Goal: Task Accomplishment & Management: Manage account settings

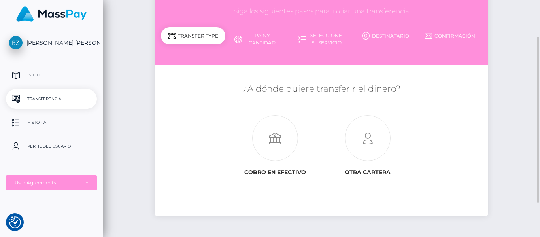
scroll to position [65, 0]
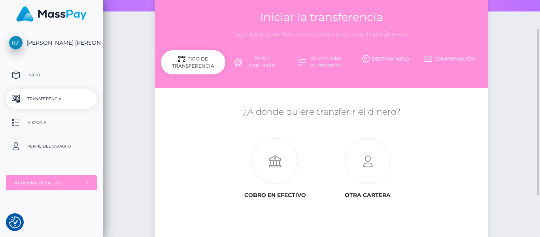
scroll to position [42, 0]
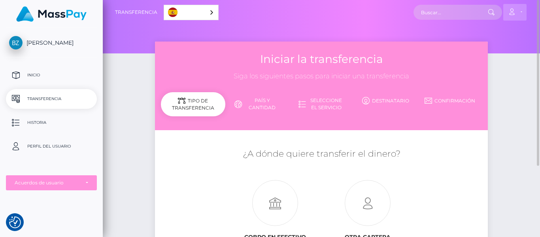
click at [520, 11] on link "Cuenta" at bounding box center [514, 12] width 23 height 17
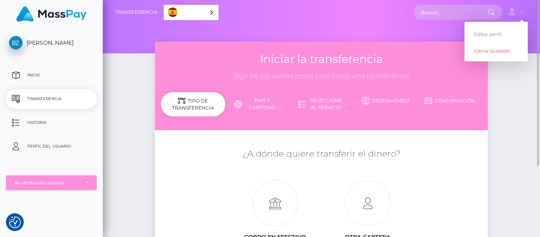
click at [122, 96] on div "Iniciar la transferencia Siga los siguientes pasos para iniciar una transferenc…" at bounding box center [321, 171] width 437 height 259
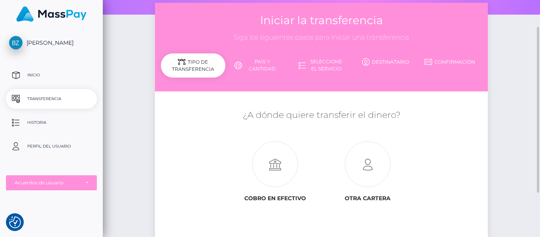
scroll to position [39, 0]
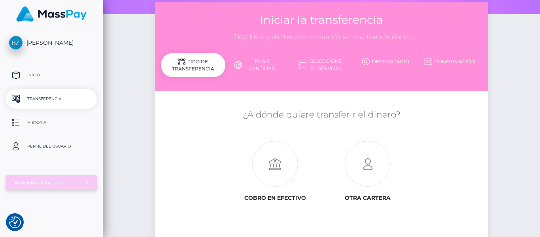
click at [64, 182] on div "Acuerdos de usuario" at bounding box center [47, 183] width 65 height 6
click at [62, 147] on p "Perfil del usuario" at bounding box center [51, 146] width 85 height 12
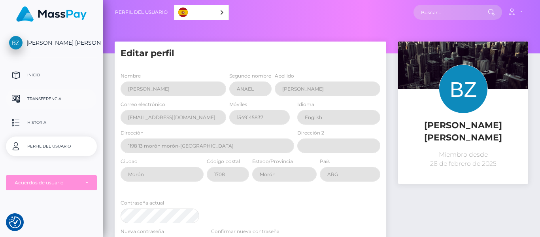
click at [50, 96] on p "Transferencia" at bounding box center [51, 99] width 85 height 12
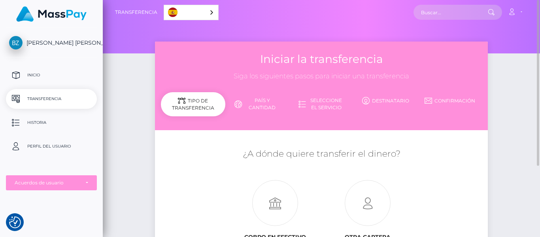
click at [127, 49] on div at bounding box center [321, 26] width 437 height 53
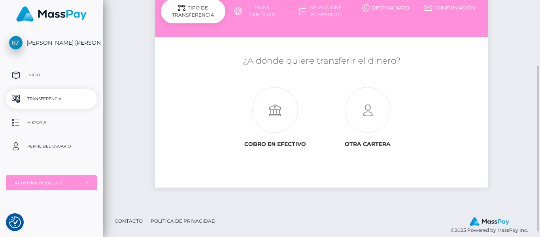
scroll to position [94, 0]
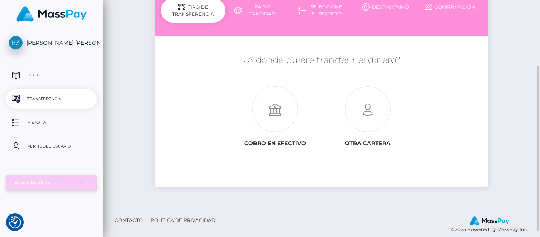
click at [50, 184] on div "Acuerdos de usuario" at bounding box center [47, 183] width 65 height 6
click at [50, 194] on div at bounding box center [51, 194] width 91 height 6
click at [53, 180] on div "Acuerdos de usuario" at bounding box center [47, 183] width 65 height 6
click at [141, 127] on div "Iniciar la transferencia Siga los siguientes pasos para iniciar una transferenc…" at bounding box center [321, 77] width 437 height 259
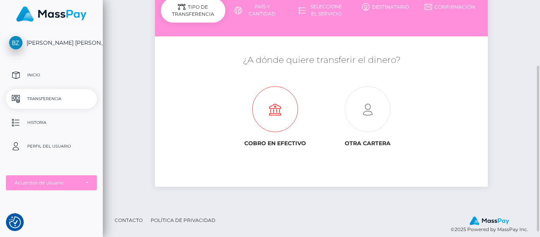
click at [283, 108] on icon at bounding box center [275, 110] width 93 height 46
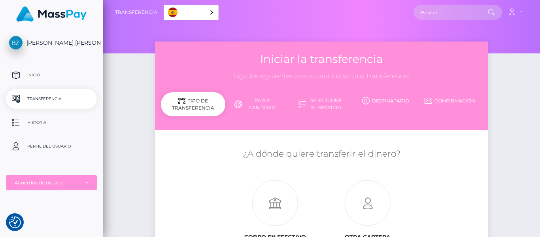
click at [200, 102] on div "Tipo de transferencia" at bounding box center [193, 104] width 64 height 24
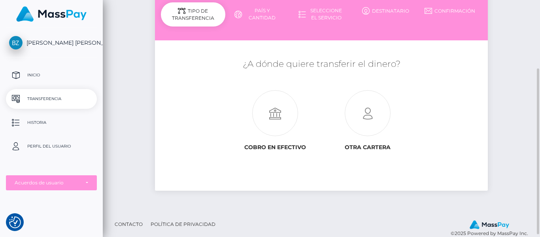
scroll to position [93, 0]
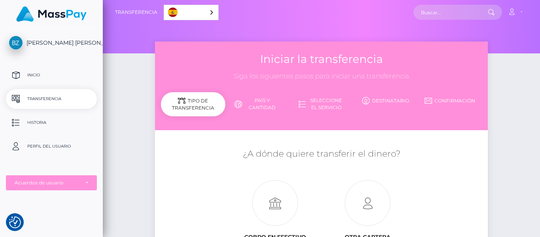
click at [210, 12] on div "Español" at bounding box center [191, 12] width 55 height 15
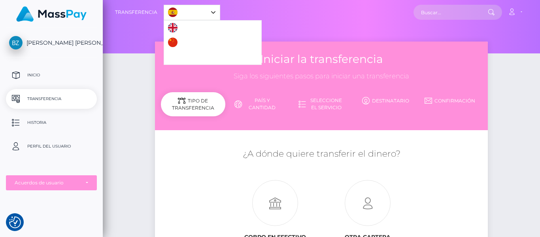
click at [210, 12] on div "Español" at bounding box center [192, 12] width 57 height 15
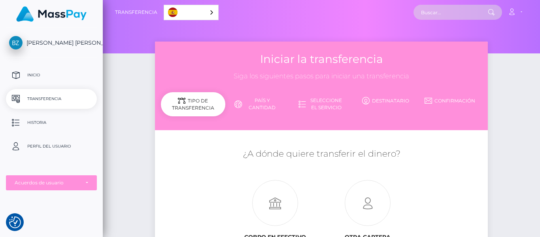
click at [435, 13] on input "text" at bounding box center [451, 12] width 74 height 15
type input "h"
click at [388, 102] on link "Destinatario" at bounding box center [386, 101] width 64 height 14
click at [261, 98] on link "País y cantidad" at bounding box center [257, 104] width 64 height 21
click at [330, 107] on link "Seleccione el servicio" at bounding box center [321, 104] width 64 height 21
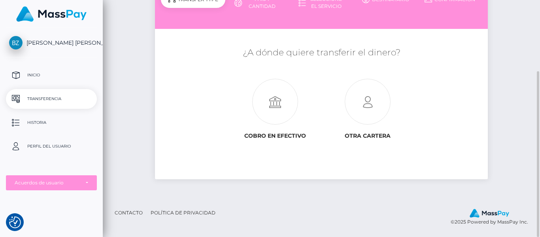
scroll to position [101, 0]
click at [280, 110] on icon at bounding box center [275, 102] width 93 height 46
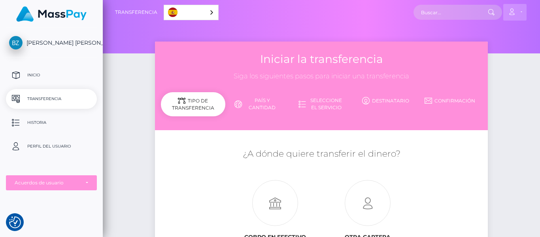
click at [516, 15] on icon at bounding box center [512, 12] width 8 height 6
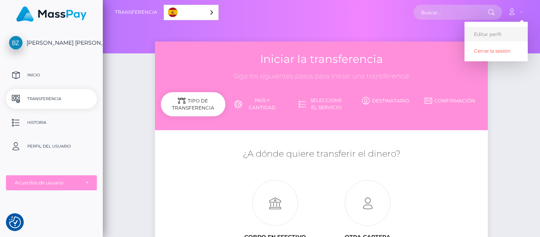
click at [498, 34] on link "Editar perfil" at bounding box center [496, 34] width 63 height 15
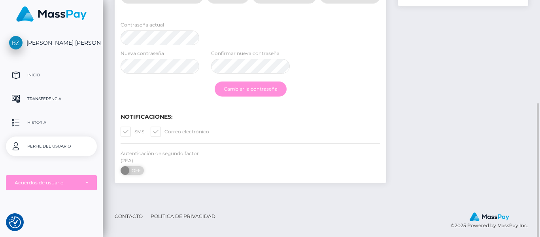
scroll to position [182, 0]
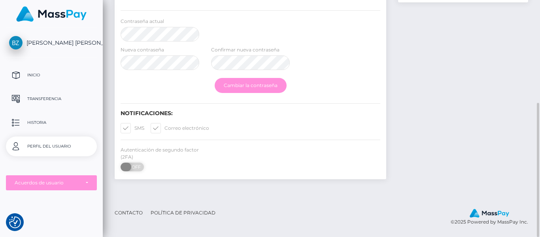
click at [131, 167] on span "OFF" at bounding box center [135, 167] width 20 height 9
checkbox input "true"
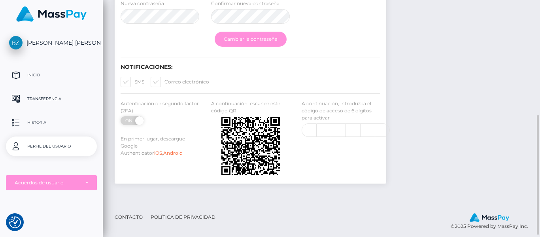
scroll to position [232, 0]
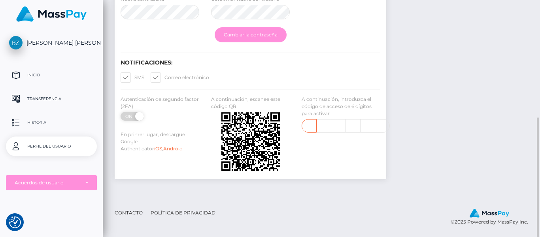
click at [311, 123] on input "text" at bounding box center [309, 125] width 15 height 13
type input "1"
type input "4"
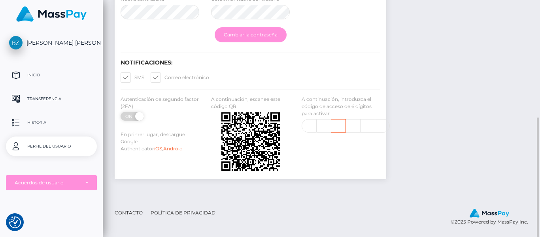
type input "0"
type input "9"
type input "1"
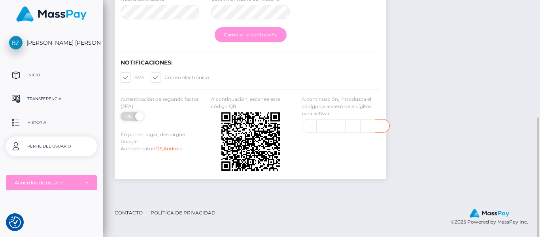
type input "4"
click at [311, 123] on input "1" at bounding box center [309, 125] width 15 height 13
click at [311, 126] on input "1" at bounding box center [309, 125] width 15 height 13
click at [306, 125] on input "1" at bounding box center [309, 125] width 15 height 13
type input "1"
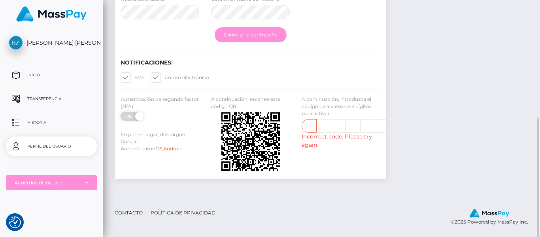
click at [310, 125] on input "1" at bounding box center [309, 125] width 15 height 13
type input "5"
type input "3"
type input "8"
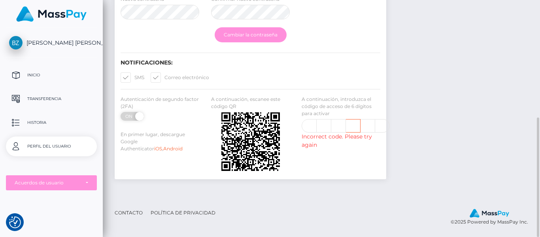
scroll to position [0, 0]
type input "0"
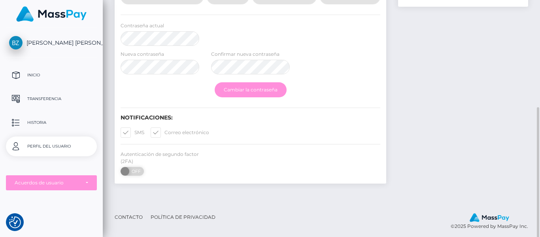
scroll to position [182, 0]
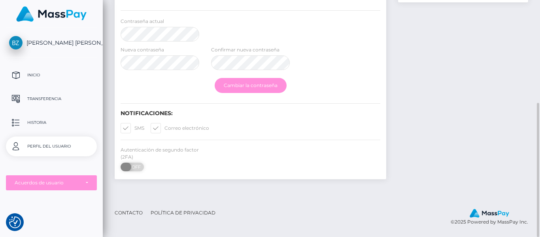
click at [132, 168] on span "OFF" at bounding box center [135, 167] width 20 height 9
checkbox input "true"
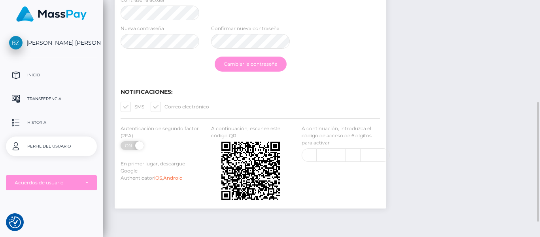
scroll to position [203, 0]
click at [309, 151] on input "text" at bounding box center [309, 154] width 15 height 13
click at [201, 171] on div "En primer lugar, descargue Google Authenticator iOS , Android" at bounding box center [160, 171] width 91 height 23
click at [310, 154] on input "text" at bounding box center [309, 154] width 15 height 13
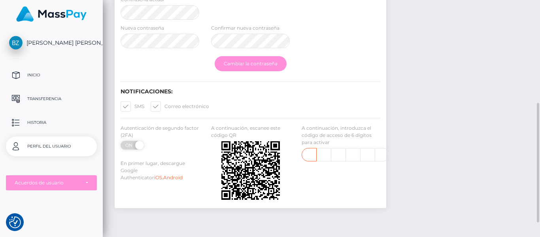
type input "9"
type input "6"
type input "7"
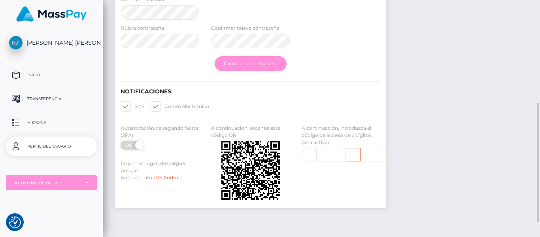
type input "3"
type input "8"
click at [291, 202] on div "A continuación, escanee este código QR" at bounding box center [250, 164] width 91 height 79
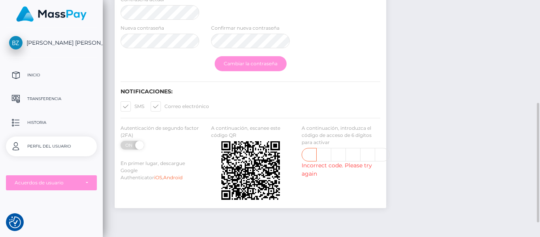
click at [309, 151] on input "9" at bounding box center [309, 154] width 15 height 13
type input "8"
type input "2"
type input "3"
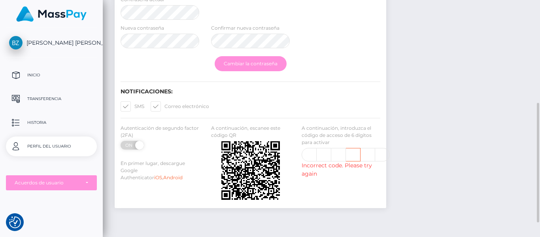
scroll to position [0, 0]
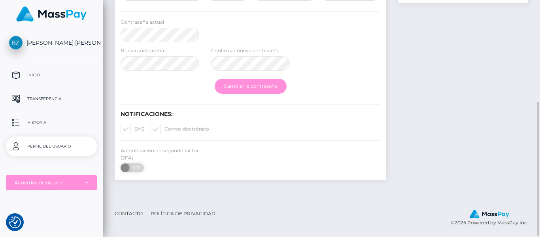
scroll to position [182, 0]
click at [301, 21] on div "Contraseña actual" at bounding box center [251, 31] width 272 height 28
click at [165, 127] on span at bounding box center [165, 128] width 0 height 6
click at [165, 127] on input "Correo electrónico" at bounding box center [167, 125] width 5 height 5
checkbox input "false"
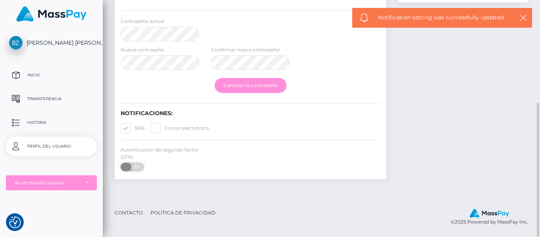
click at [134, 166] on span "OFF" at bounding box center [135, 167] width 20 height 9
checkbox input "true"
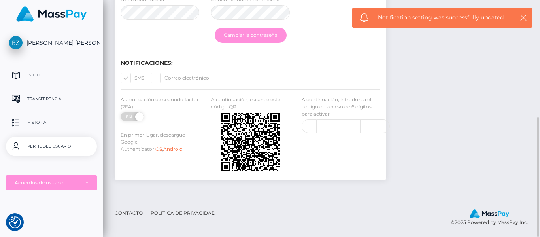
scroll to position [232, 0]
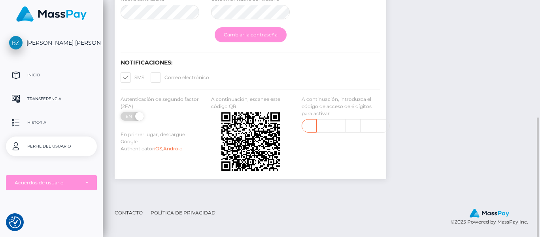
click at [311, 125] on input "text" at bounding box center [309, 125] width 15 height 13
type input "7"
type input "1"
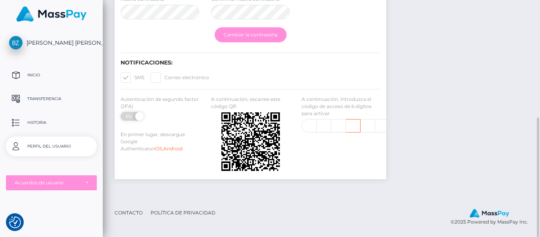
scroll to position [0, 1]
type input "1"
type input "0"
type input "2"
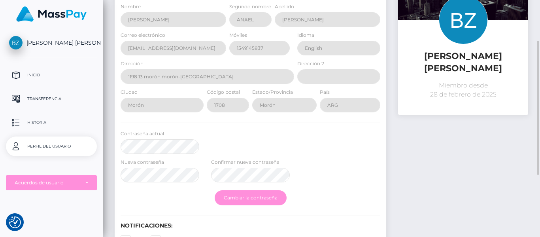
scroll to position [68, 0]
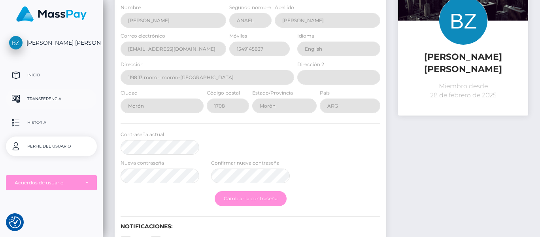
click at [31, 98] on p "Transferencia" at bounding box center [51, 99] width 85 height 12
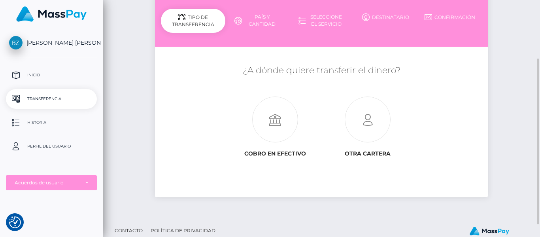
scroll to position [101, 0]
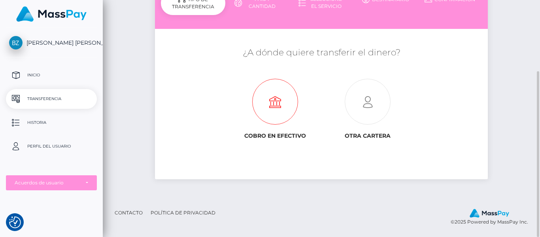
click at [275, 108] on icon at bounding box center [275, 102] width 93 height 46
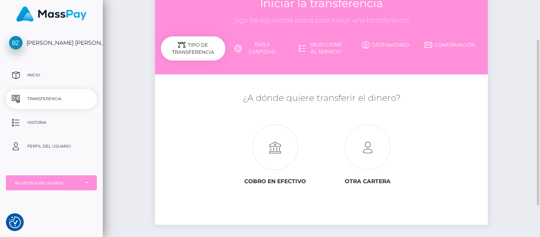
scroll to position [56, 0]
click at [44, 42] on span "[PERSON_NAME] [PERSON_NAME]" at bounding box center [51, 42] width 91 height 7
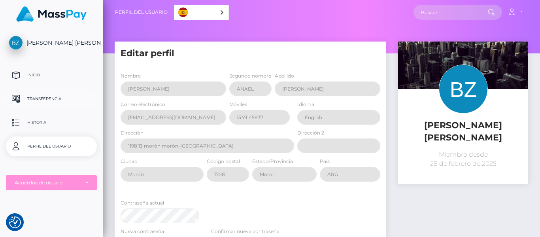
click at [47, 99] on p "Transferencia" at bounding box center [51, 99] width 85 height 12
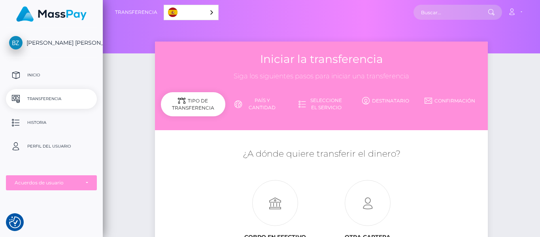
click at [191, 104] on div "Tipo de transferencia" at bounding box center [193, 104] width 64 height 24
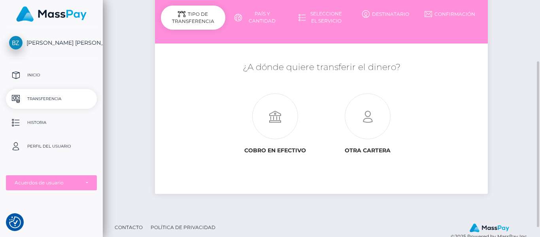
scroll to position [87, 0]
